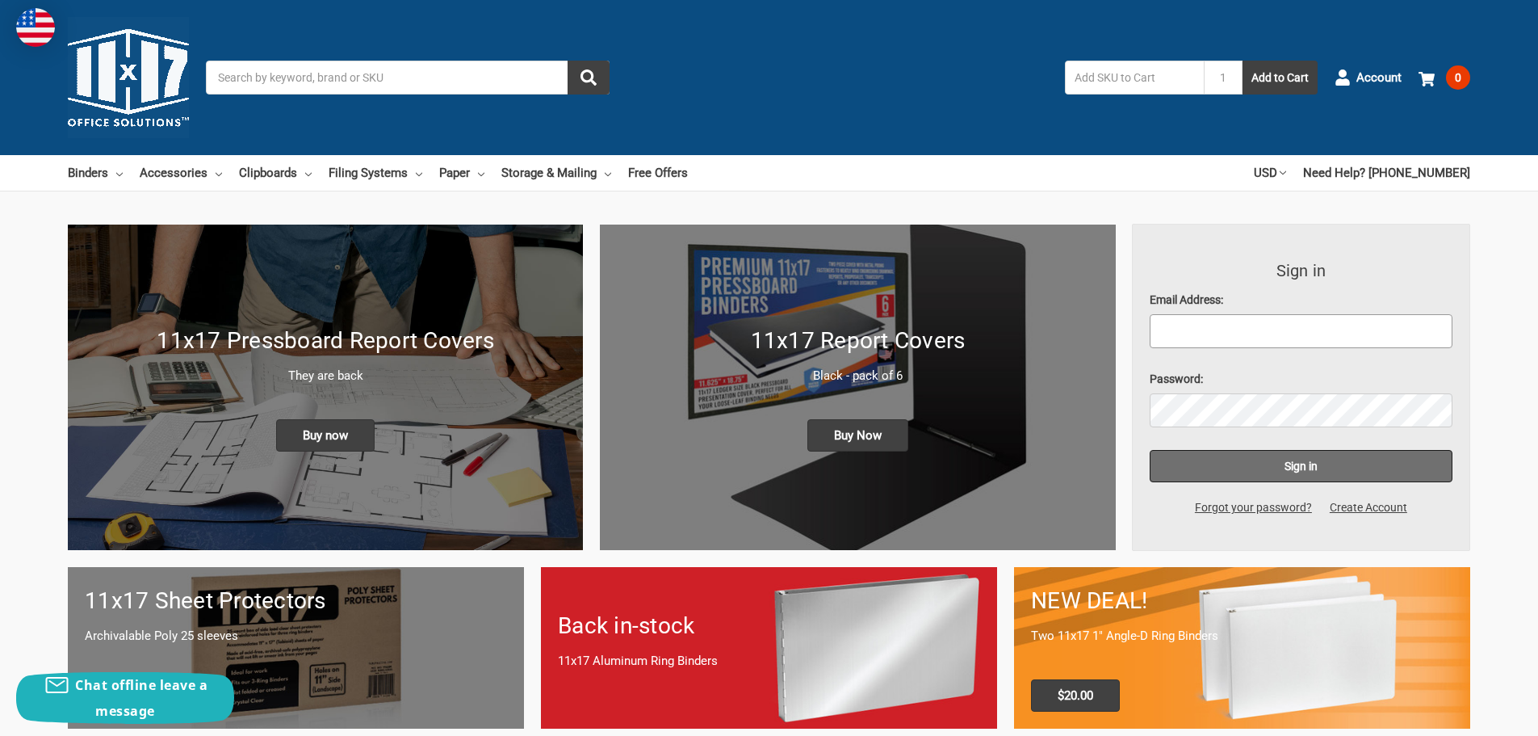
type input "[PERSON_NAME][EMAIL_ADDRESS][DOMAIN_NAME]"
click at [1278, 463] on input "Sign in" at bounding box center [1302, 466] width 304 height 32
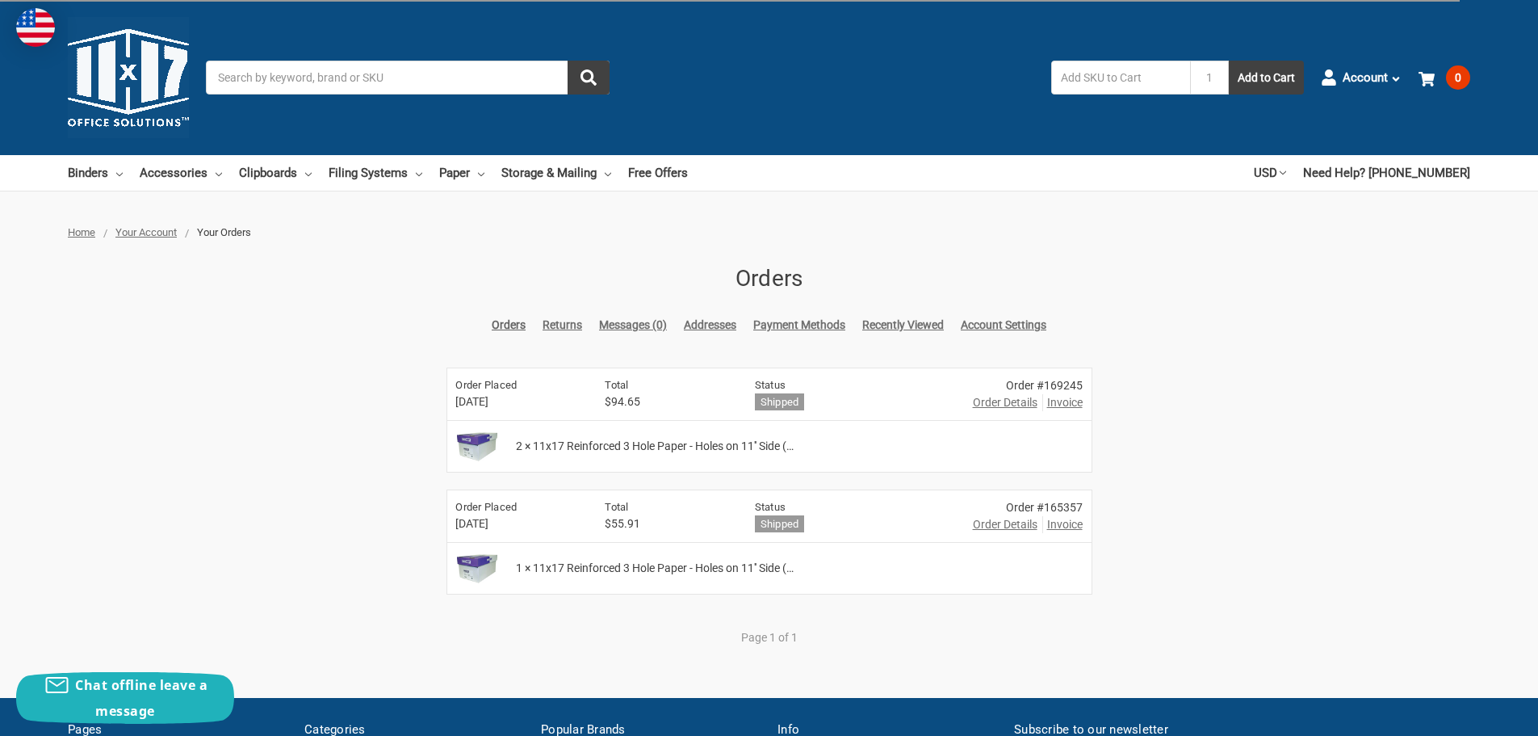
click at [566, 447] on span "2 × 11x17 Reinforced 3 Hole Paper - Holes on 11'' Side (…" at bounding box center [655, 446] width 278 height 17
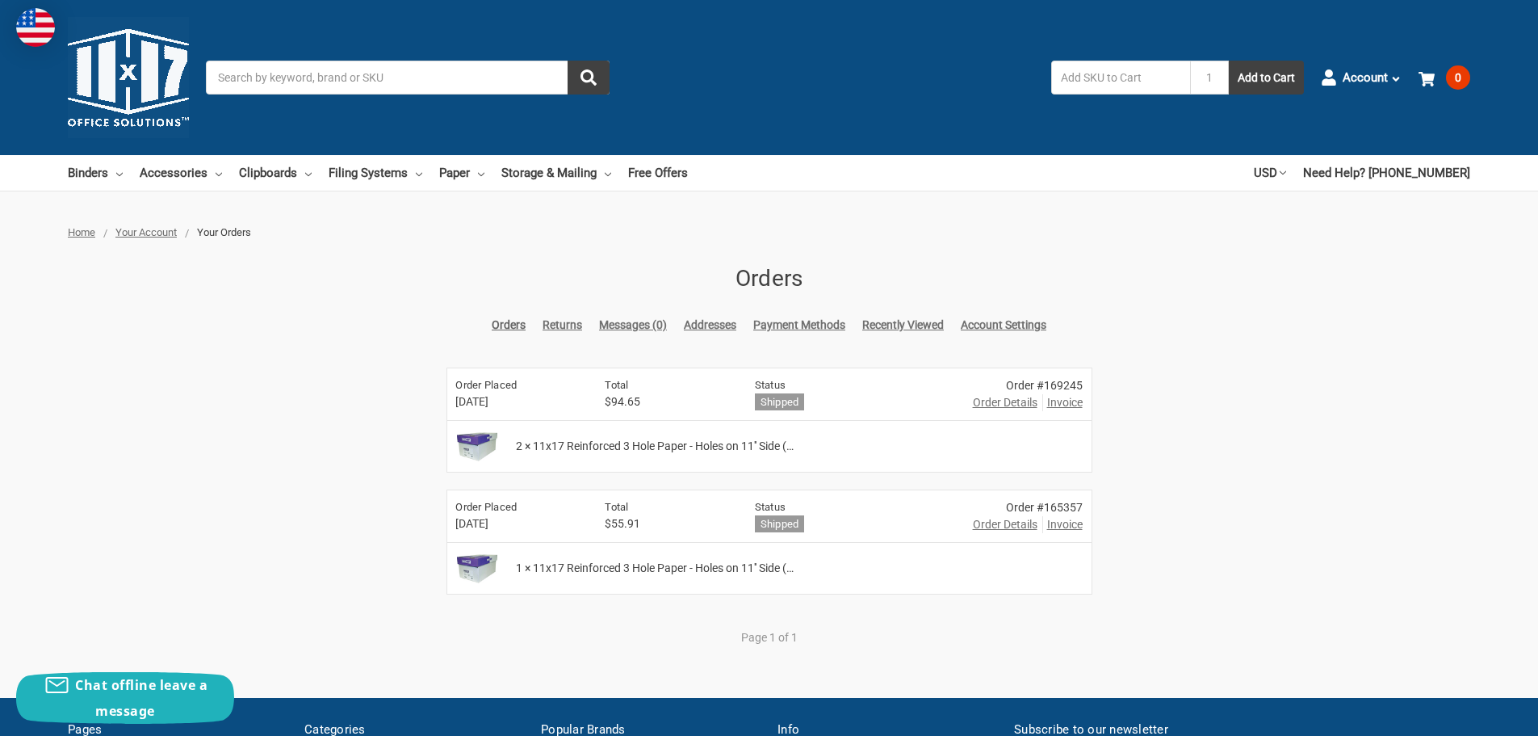
click at [467, 444] on img at bounding box center [477, 446] width 52 height 40
click at [521, 439] on span "2 × 11x17 Reinforced 3 Hole Paper - Holes on 11'' Side (…" at bounding box center [655, 446] width 278 height 17
click at [496, 324] on link "Orders" at bounding box center [509, 325] width 34 height 17
click at [987, 402] on span "Order Details" at bounding box center [1005, 402] width 65 height 17
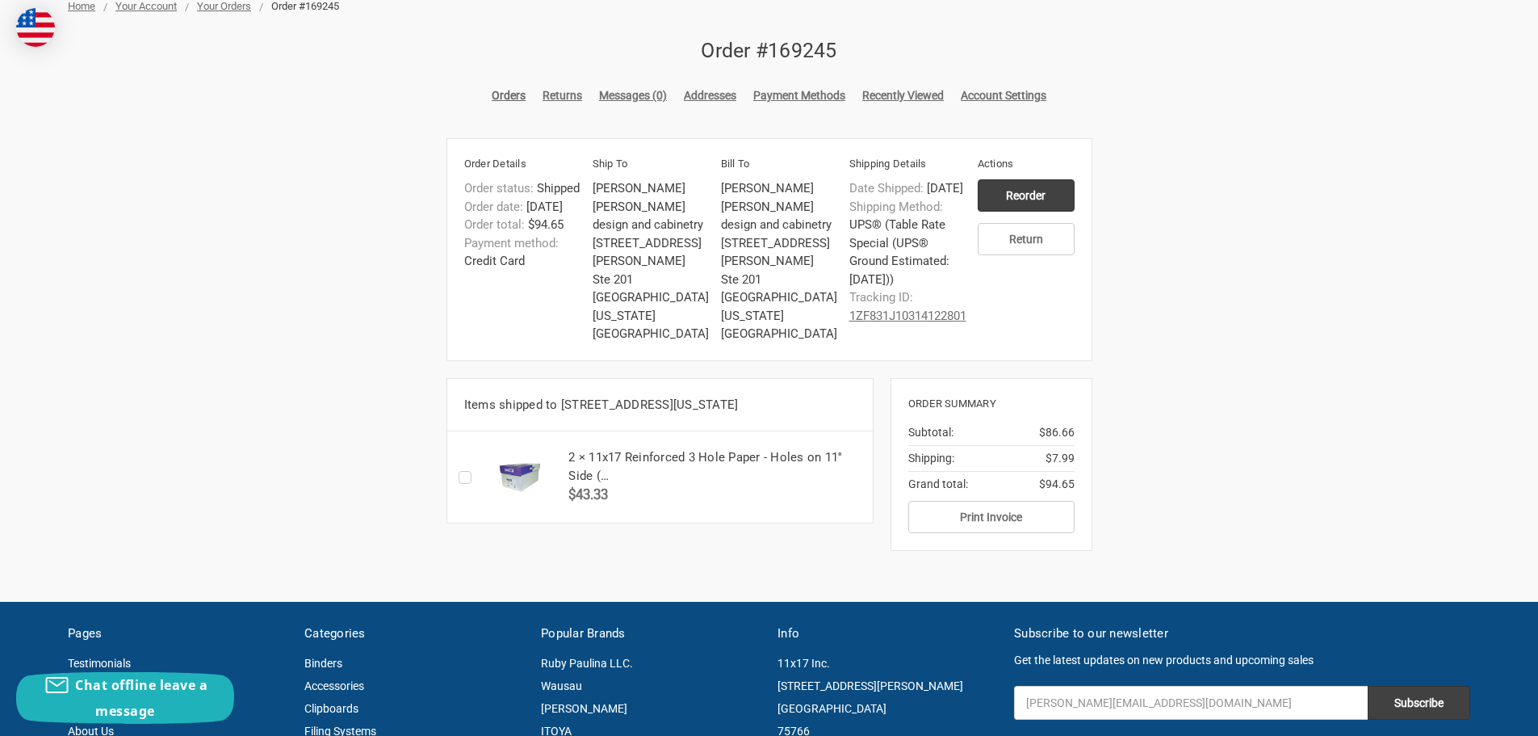
scroll to position [323, 0]
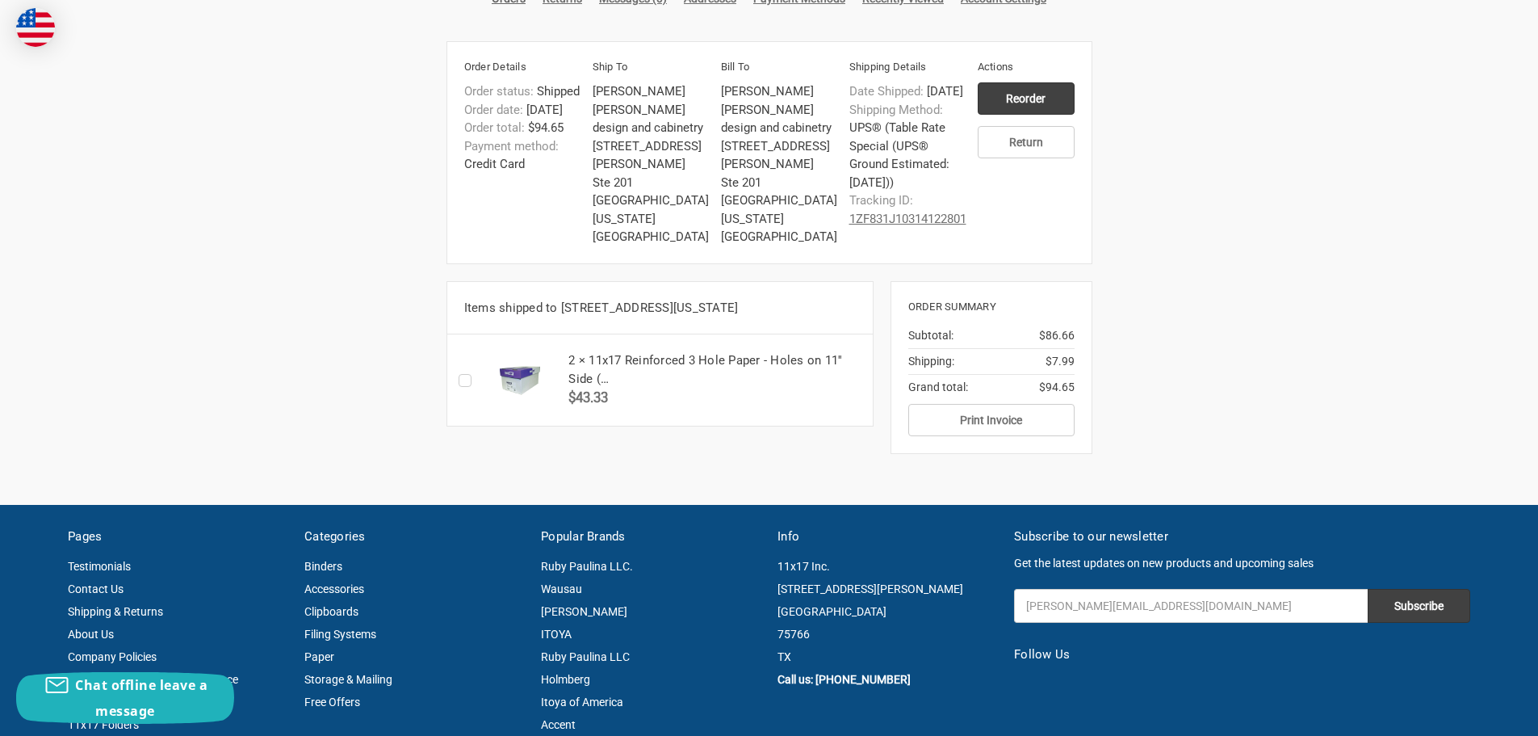
click at [468, 380] on label "Checkbox 49842 label" at bounding box center [469, 380] width 21 height 0
click at [463, 380] on input "Checkbox 49842 label" at bounding box center [463, 380] width 1 height 1
checkbox input "true"
click at [526, 393] on img at bounding box center [519, 380] width 73 height 40
click at [1038, 90] on input "Reorder" at bounding box center [1026, 98] width 97 height 32
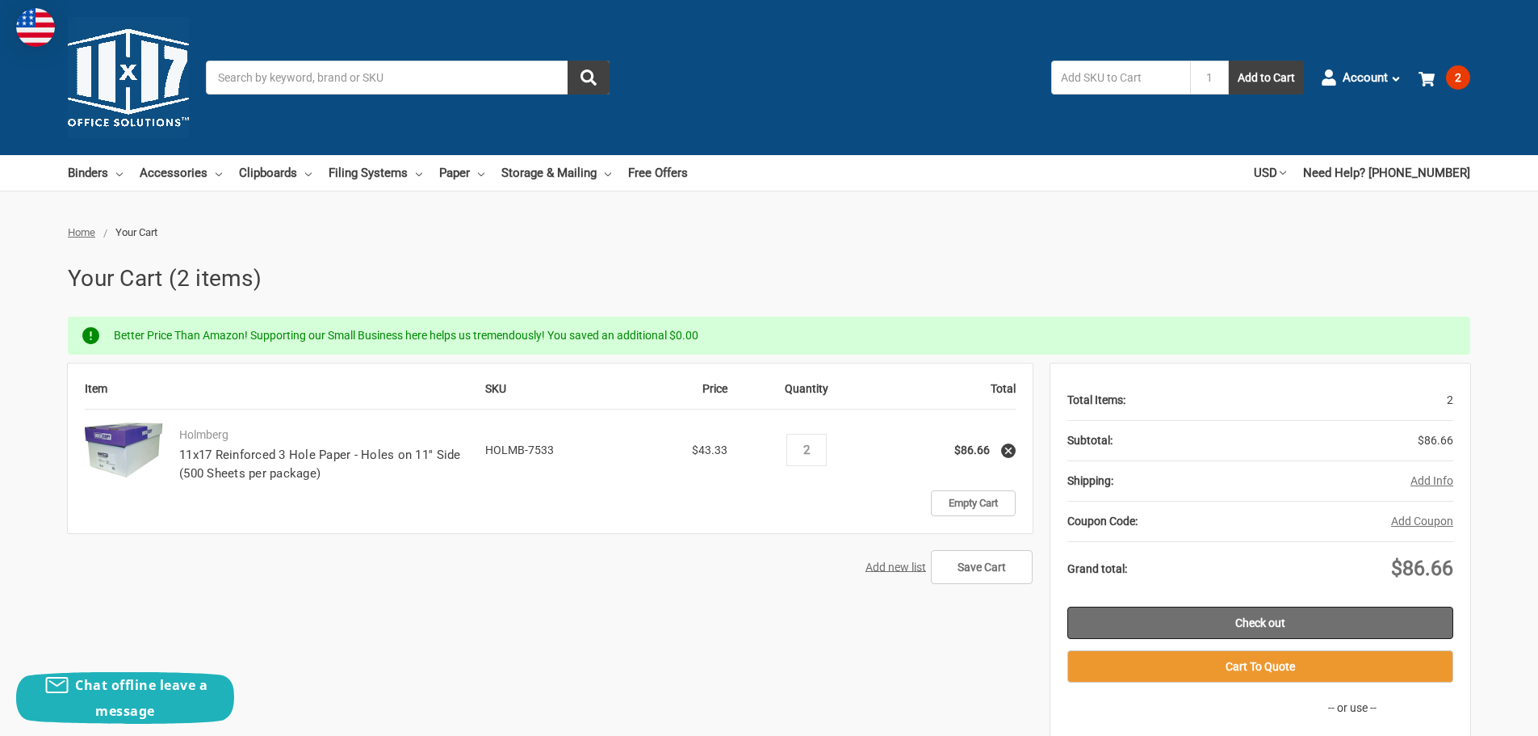
click at [1273, 625] on link "Check out" at bounding box center [1260, 622] width 386 height 32
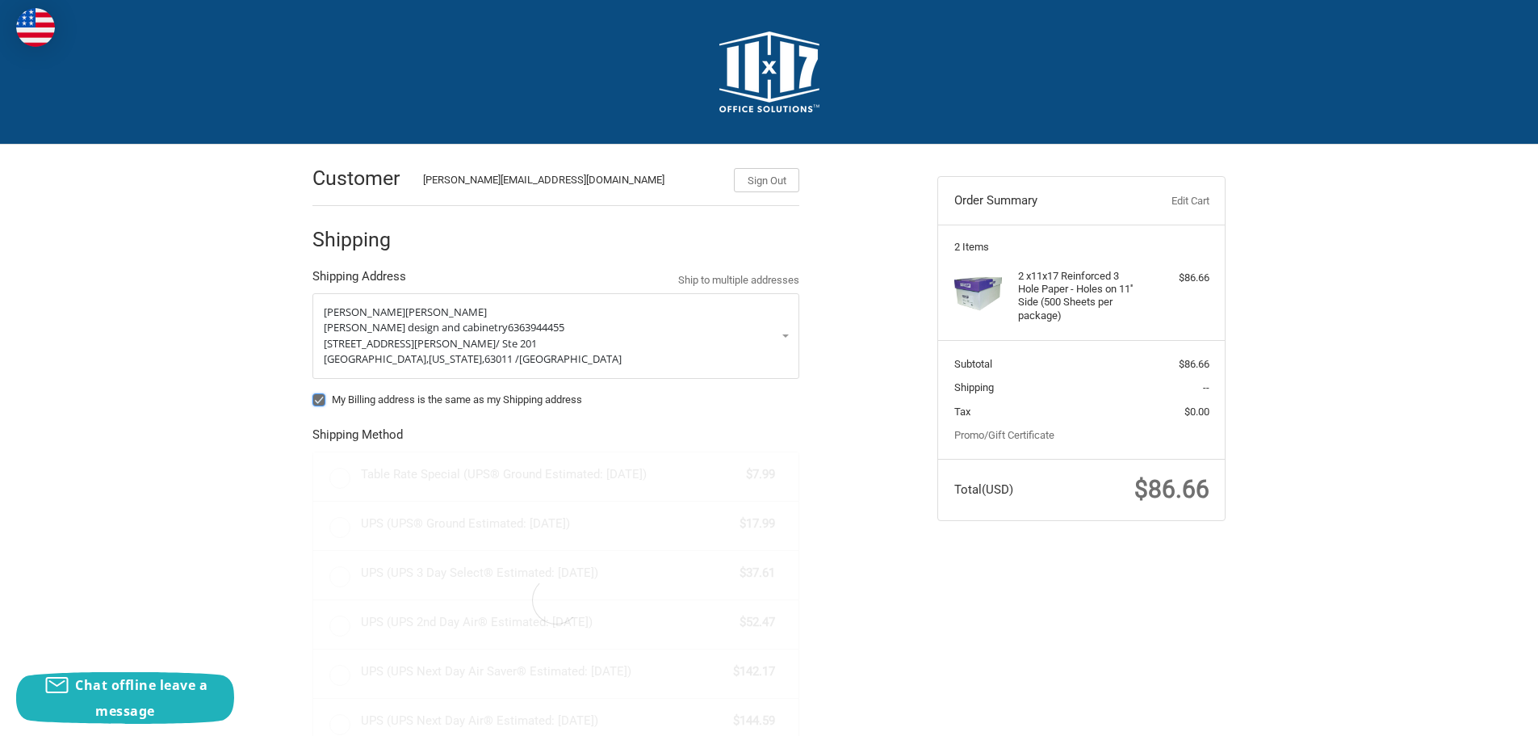
radio input "true"
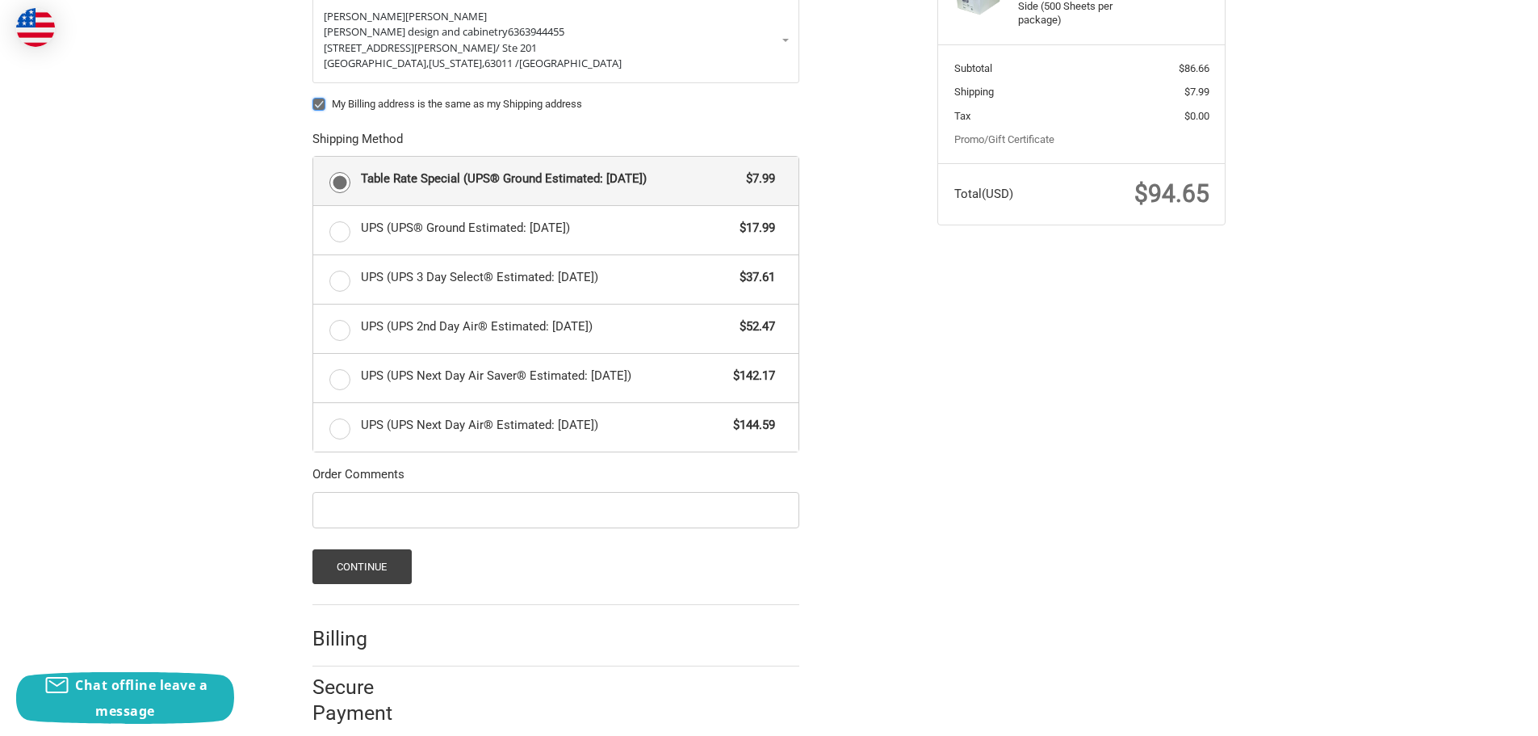
scroll to position [318, 0]
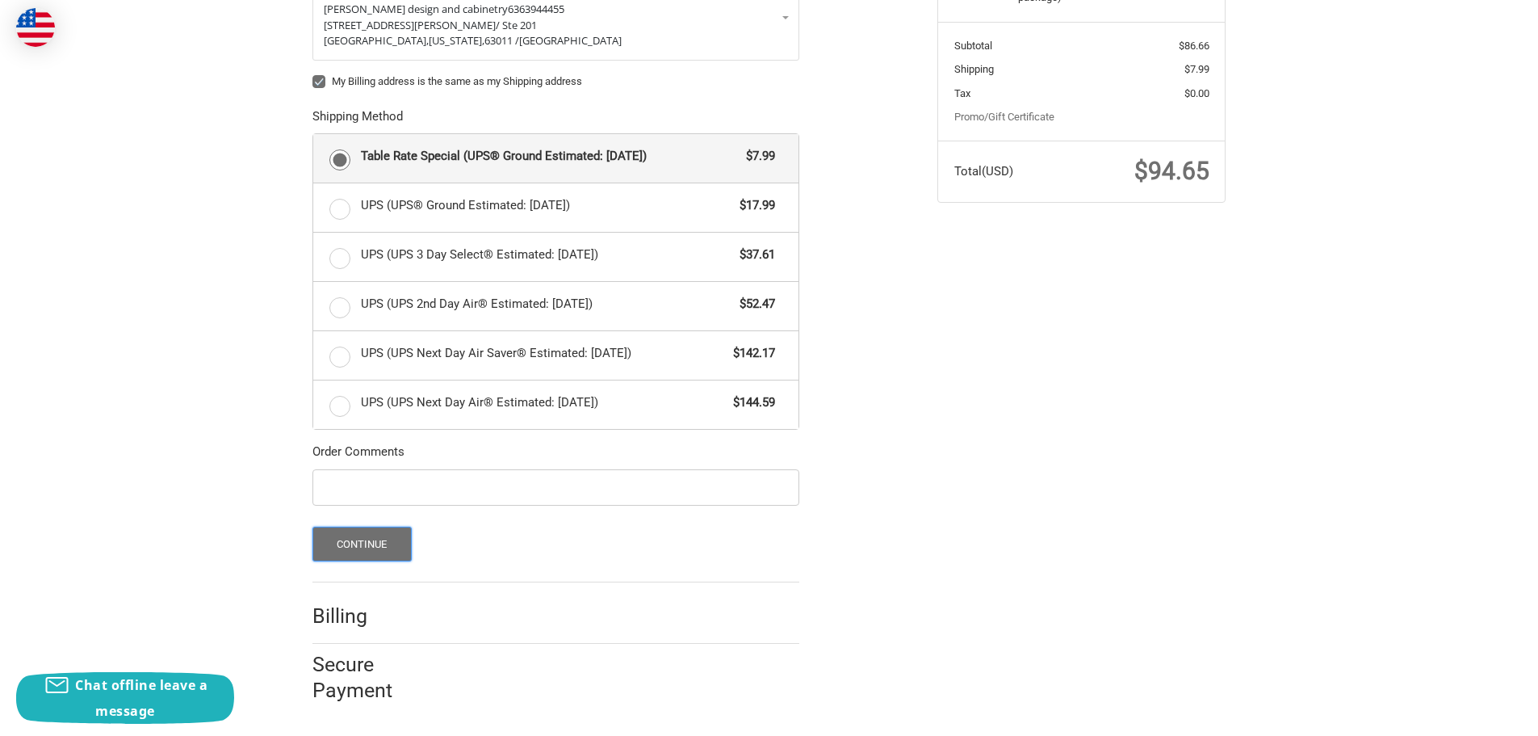
click at [367, 538] on button "Continue" at bounding box center [361, 543] width 99 height 35
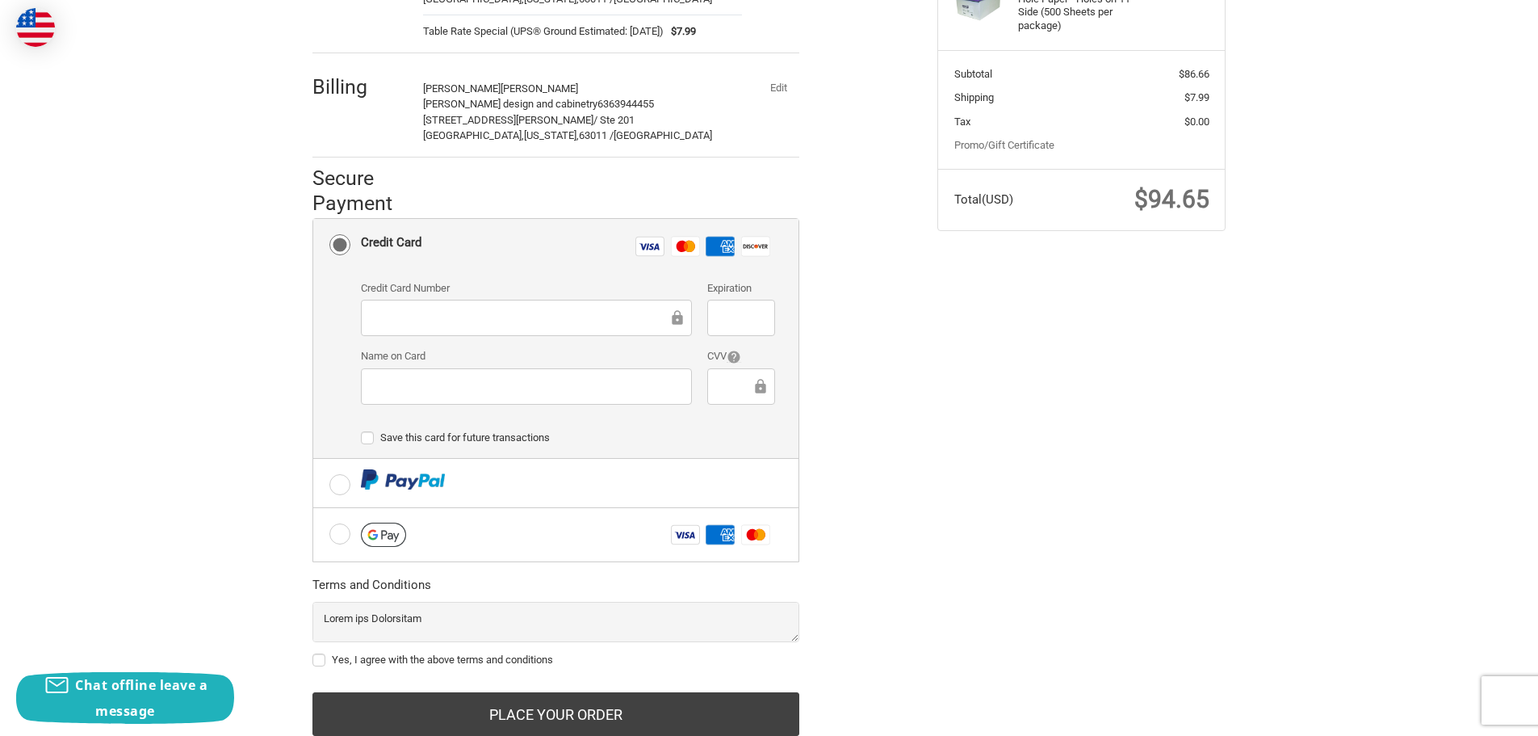
scroll to position [342, 0]
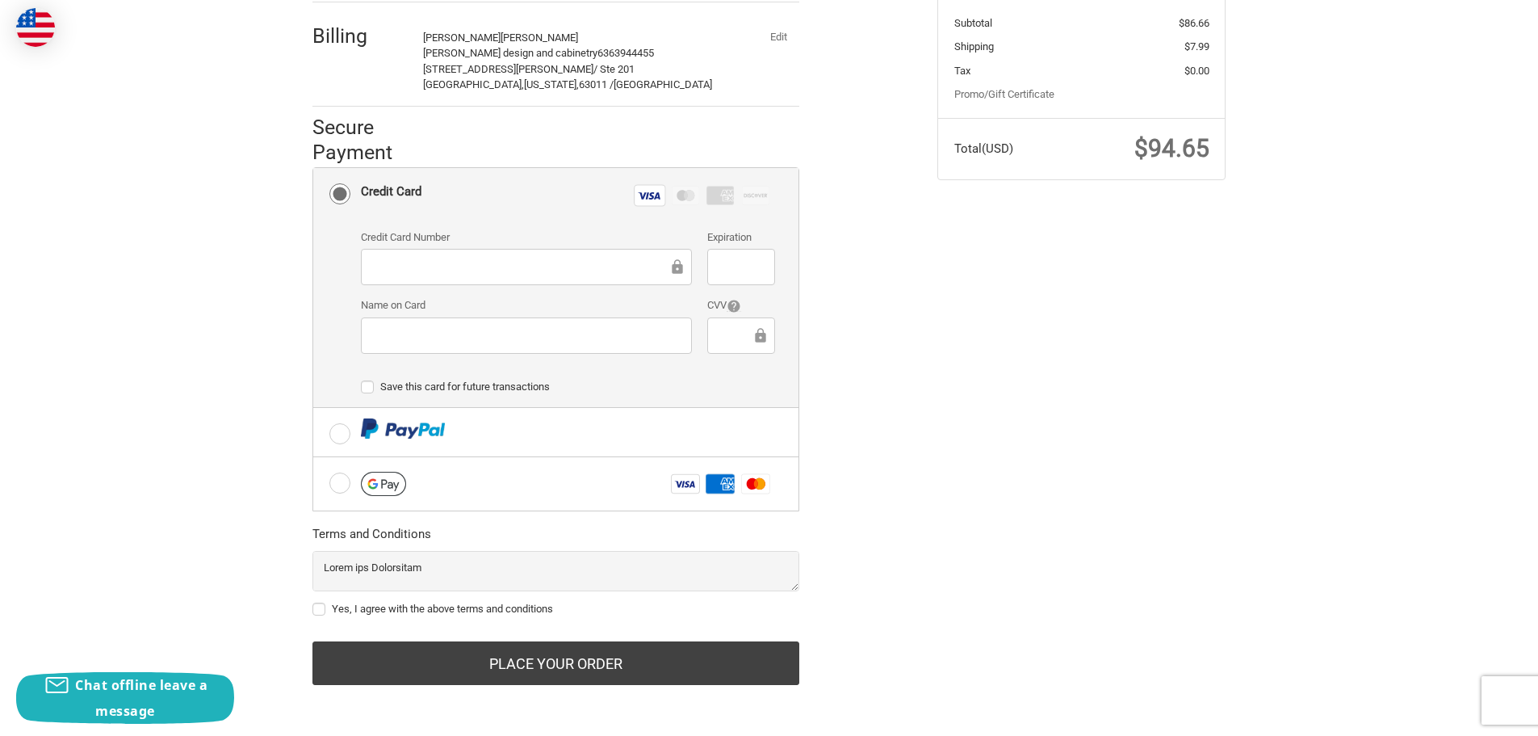
click at [324, 606] on label "Yes, I agree with the above terms and conditions" at bounding box center [555, 608] width 487 height 13
click at [313, 602] on input "Yes, I agree with the above terms and conditions" at bounding box center [312, 601] width 1 height 1
checkbox input "true"
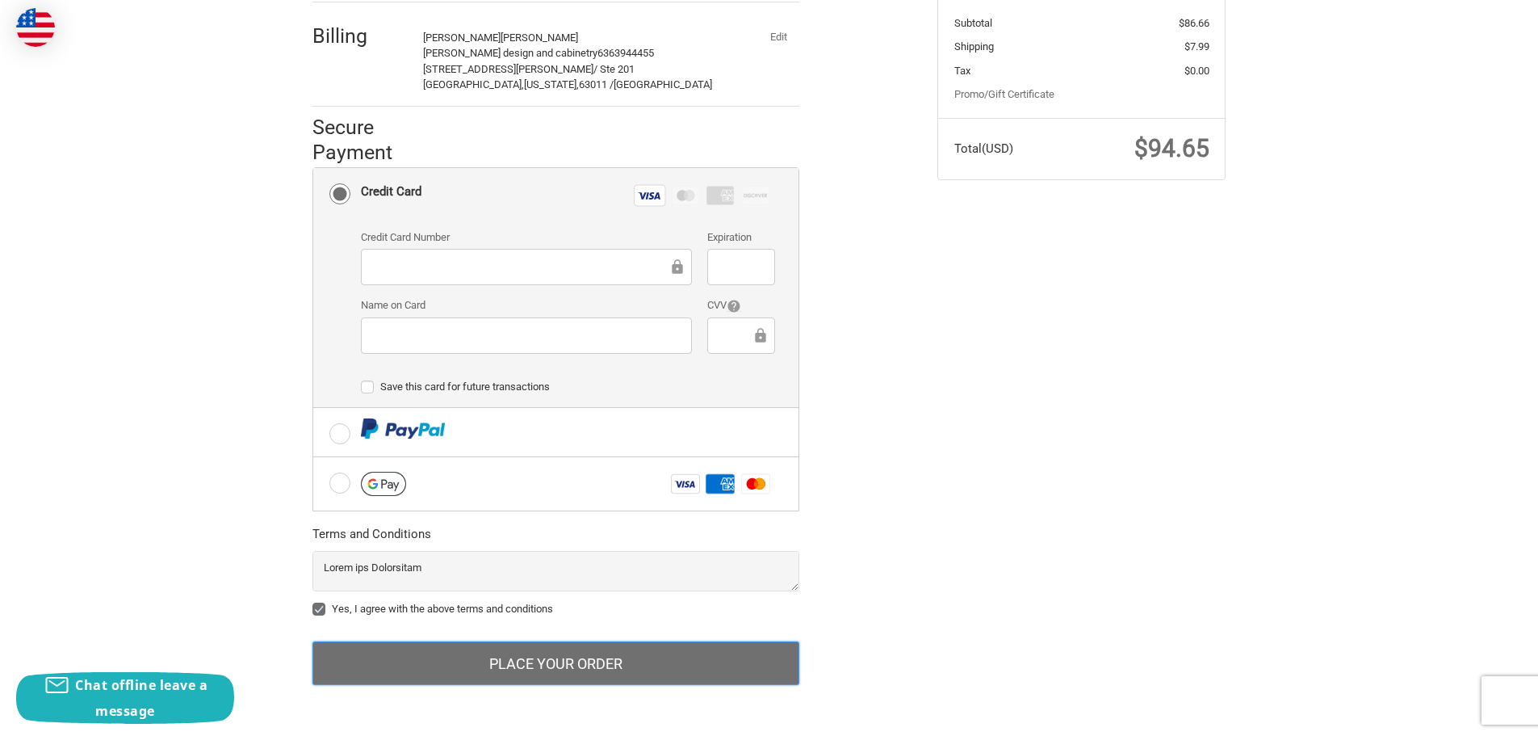
click at [513, 660] on button "Place Your Order" at bounding box center [555, 663] width 487 height 44
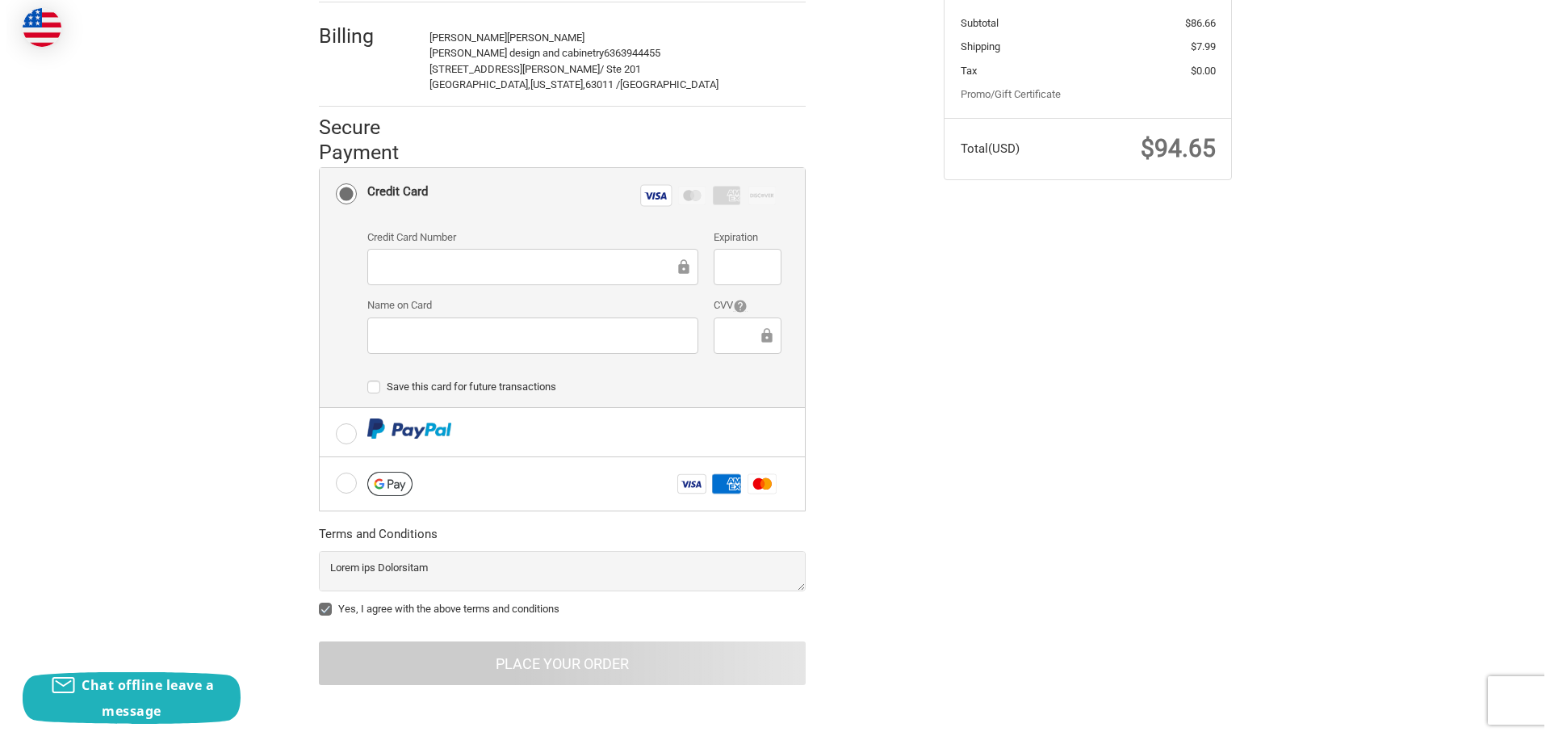
scroll to position [0, 0]
